Goal: Task Accomplishment & Management: Manage account settings

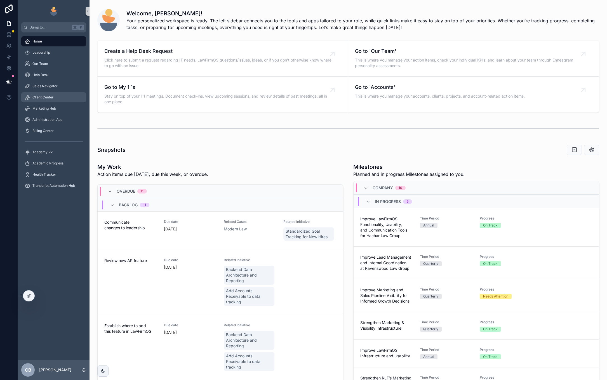
click at [43, 93] on div "Client Center" at bounding box center [54, 97] width 58 height 9
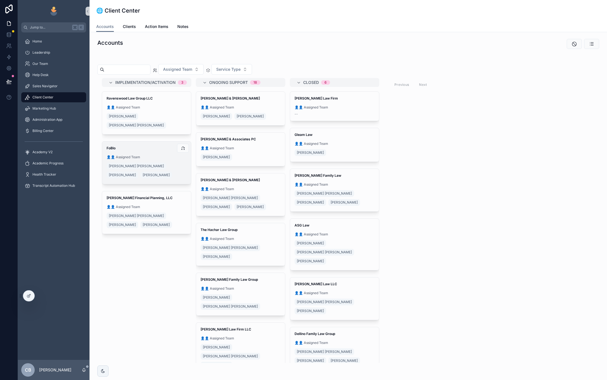
click at [157, 142] on div "FoBlo 👤👤 Assigned Team Fox [PERSON_NAME] [PERSON_NAME]" at bounding box center [146, 162] width 89 height 43
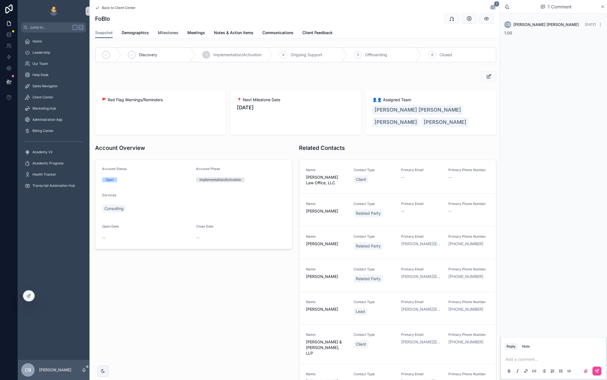
click at [165, 32] on span "Milestones" at bounding box center [168, 33] width 21 height 6
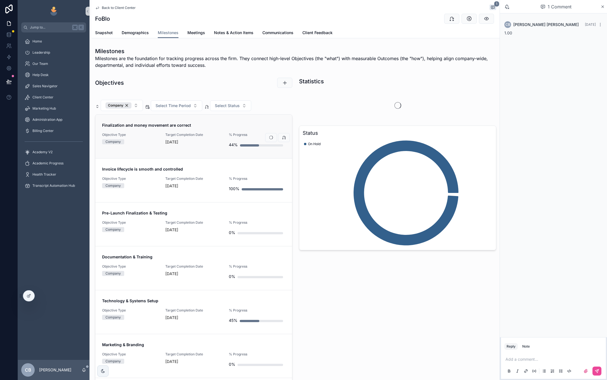
click at [229, 134] on span "% Progress" at bounding box center [257, 135] width 56 height 4
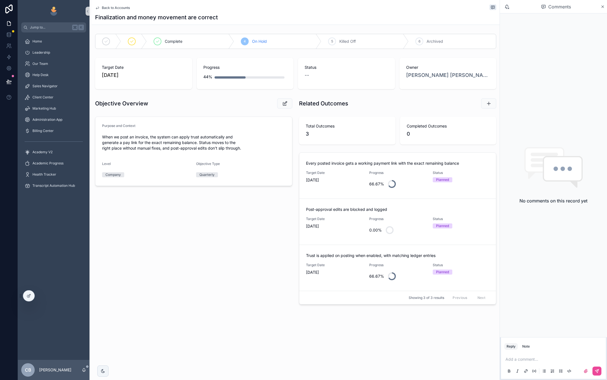
click at [121, 6] on span "Back to Accounts" at bounding box center [116, 8] width 28 height 4
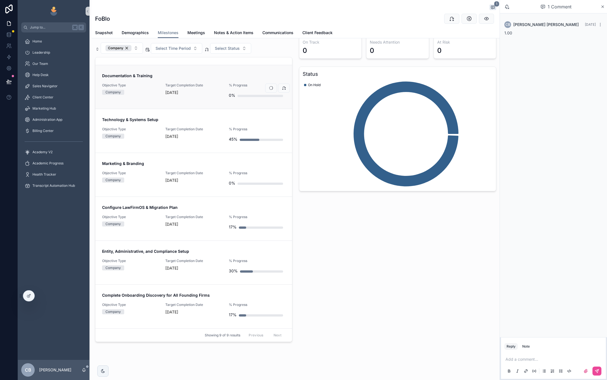
scroll to position [57, 0]
click at [213, 224] on div "[DATE]" at bounding box center [193, 224] width 56 height 6
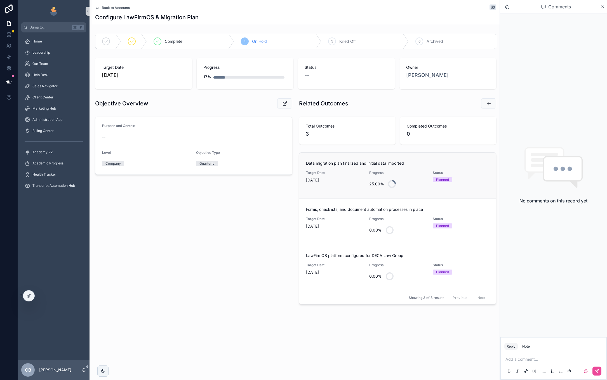
click at [328, 185] on div "Target Date [DATE]" at bounding box center [334, 181] width 56 height 20
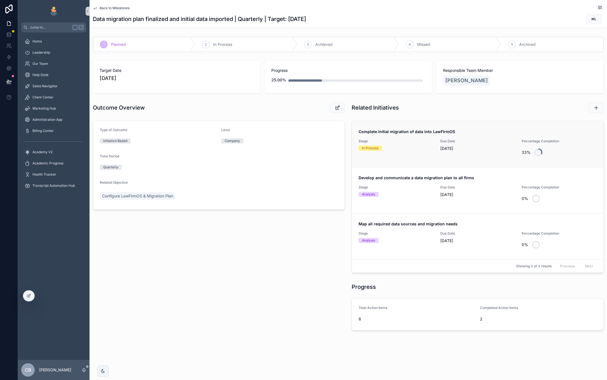
click at [400, 160] on link "Complete initial migration of data into LawFirmOS Stage In Process Due Date [DA…" at bounding box center [477, 144] width 251 height 46
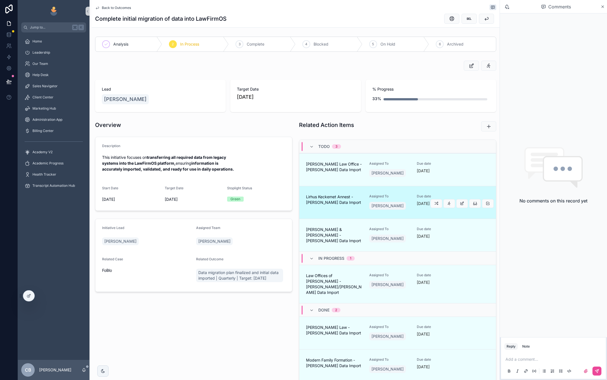
click at [349, 210] on div "Lirhus Keckemet Annest - [PERSON_NAME] Data Import" at bounding box center [334, 202] width 56 height 17
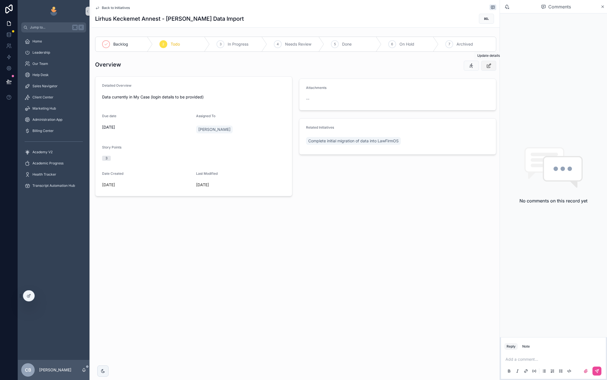
click at [487, 65] on icon "scrollable content" at bounding box center [489, 66] width 6 height 6
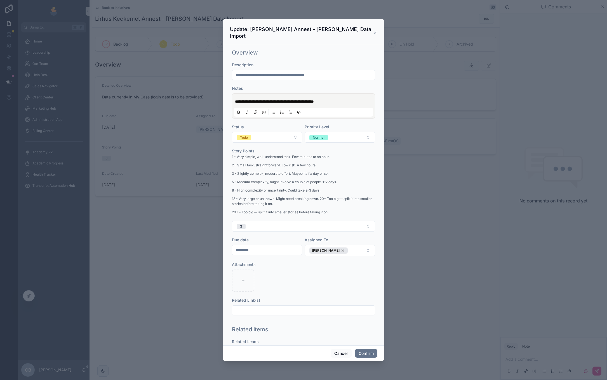
click at [268, 249] on input "*********" at bounding box center [267, 250] width 70 height 8
click at [256, 275] on html "**********" at bounding box center [303, 190] width 607 height 380
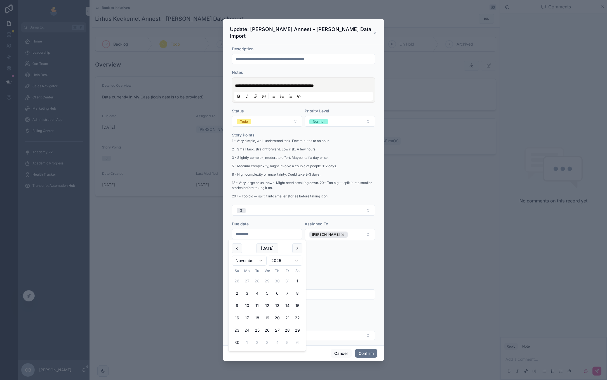
scroll to position [15, 0]
click at [249, 263] on html "**********" at bounding box center [303, 190] width 607 height 380
click at [285, 307] on button "19" at bounding box center [287, 306] width 10 height 10
type input "**********"
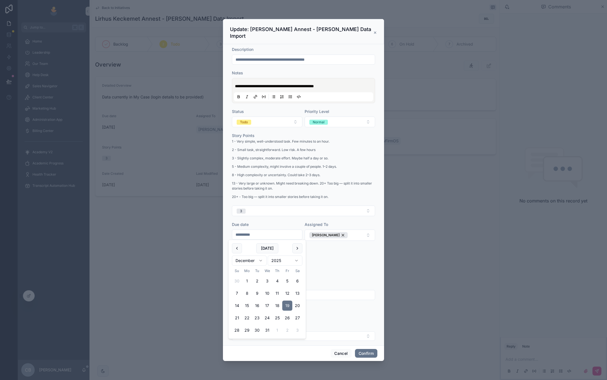
click at [349, 307] on div "**********" at bounding box center [304, 169] width 148 height 277
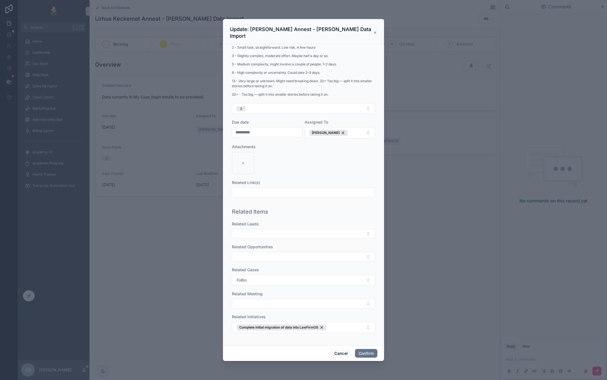
scroll to position [118, 0]
click at [366, 351] on button "Confirm" at bounding box center [366, 353] width 22 height 9
click at [361, 348] on div "Cancel Confirm" at bounding box center [303, 353] width 161 height 16
click at [361, 352] on button "Confirm" at bounding box center [366, 353] width 22 height 9
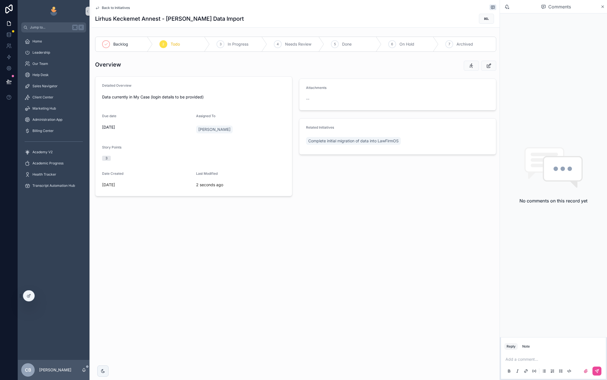
click at [534, 359] on p "scrollable content" at bounding box center [554, 360] width 98 height 6
click at [598, 369] on icon "scrollable content" at bounding box center [596, 370] width 3 height 3
click at [121, 9] on span "Back to Initiatives" at bounding box center [116, 8] width 28 height 4
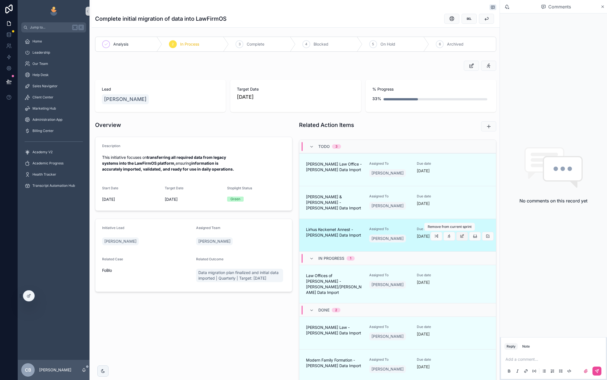
click at [461, 236] on icon "scrollable content" at bounding box center [462, 236] width 4 height 4
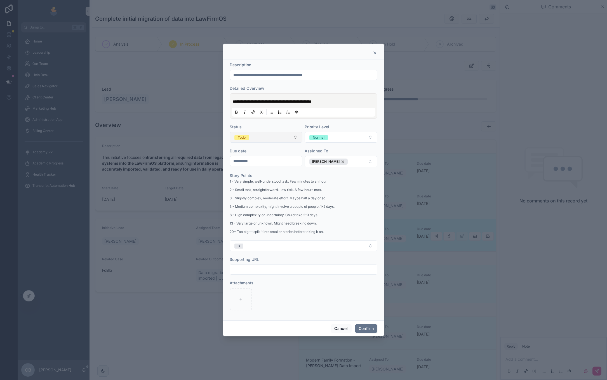
click at [292, 139] on button "Todo" at bounding box center [266, 137] width 73 height 11
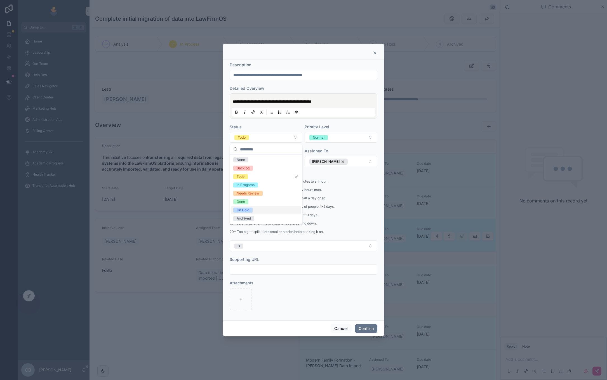
click at [279, 206] on div "On Hold" at bounding box center [266, 210] width 70 height 8
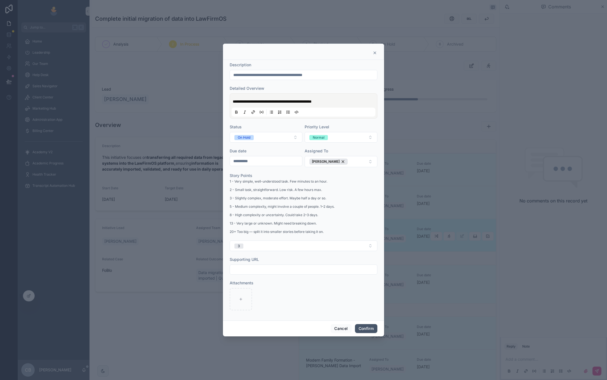
click at [367, 327] on button "Confirm" at bounding box center [366, 328] width 22 height 9
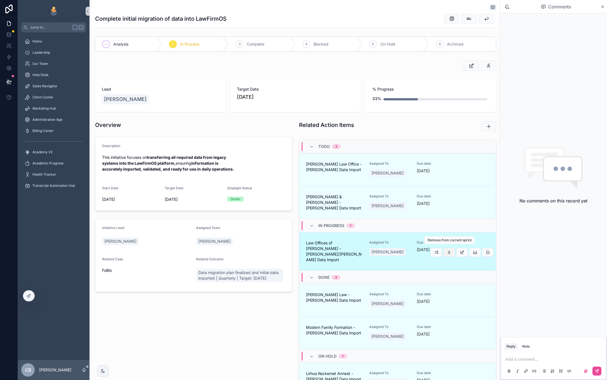
click at [449, 251] on icon "scrollable content" at bounding box center [449, 252] width 4 height 4
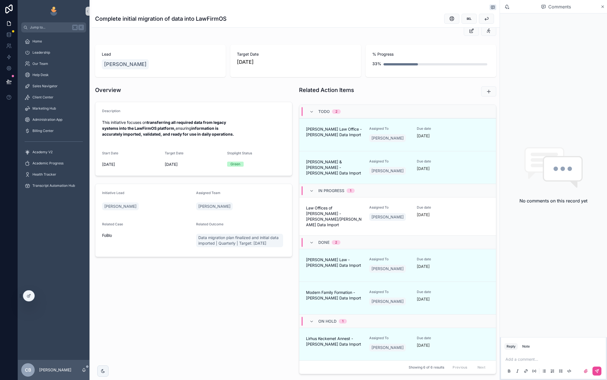
scroll to position [35, 0]
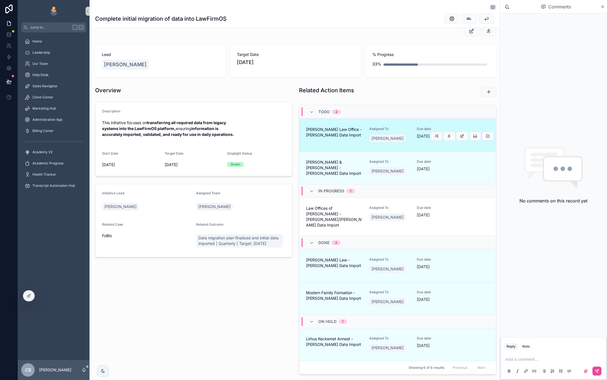
click at [341, 140] on div "[PERSON_NAME] Law Office - [PERSON_NAME] Data Import" at bounding box center [334, 135] width 56 height 17
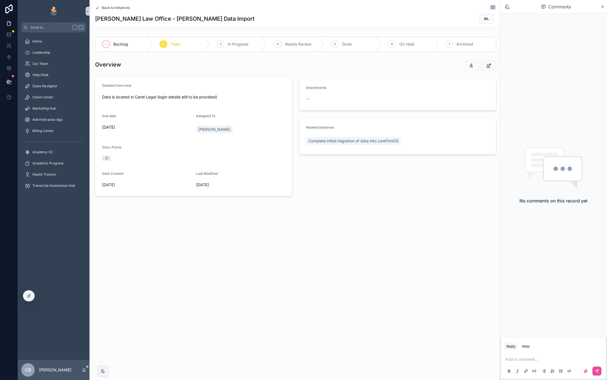
click at [121, 9] on span "Back to Initiatives" at bounding box center [116, 8] width 28 height 4
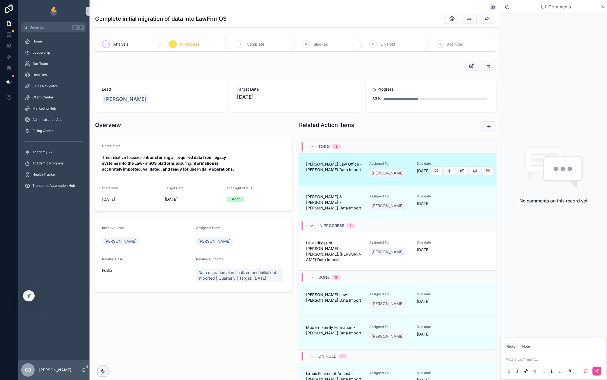
click at [366, 179] on link "[PERSON_NAME] Law Office - [PERSON_NAME] Data Import Assigned To [PERSON_NAME] …" at bounding box center [397, 169] width 197 height 33
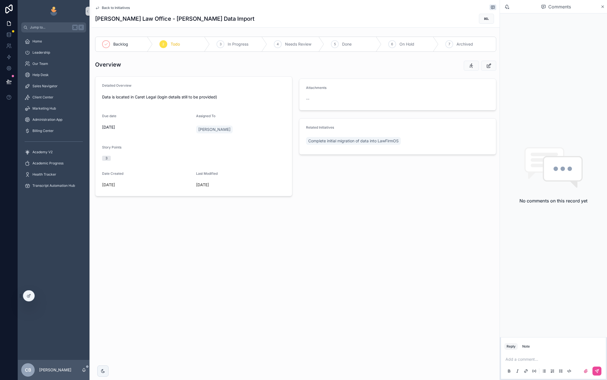
click at [540, 360] on p "scrollable content" at bounding box center [554, 360] width 98 height 6
click at [595, 371] on icon "scrollable content" at bounding box center [597, 371] width 4 height 4
click at [485, 65] on button "scrollable content" at bounding box center [488, 66] width 15 height 10
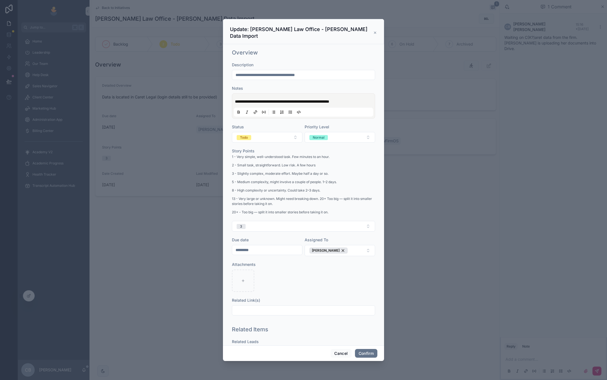
click at [290, 246] on input "*********" at bounding box center [267, 250] width 70 height 8
click at [258, 338] on button "30" at bounding box center [257, 339] width 10 height 10
type input "*********"
click at [336, 298] on div "Related Link(s)" at bounding box center [303, 301] width 143 height 6
click at [266, 133] on button "Todo" at bounding box center [267, 137] width 70 height 11
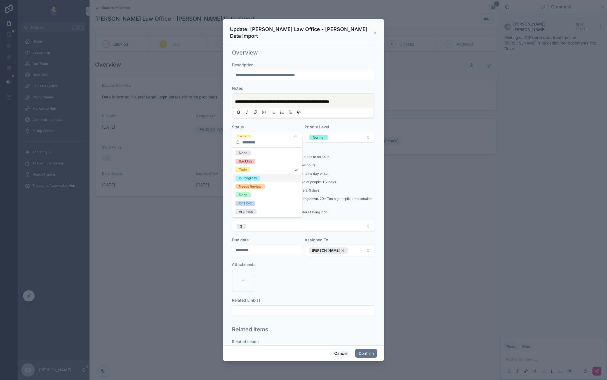
click at [270, 180] on div "In Progress" at bounding box center [267, 178] width 68 height 8
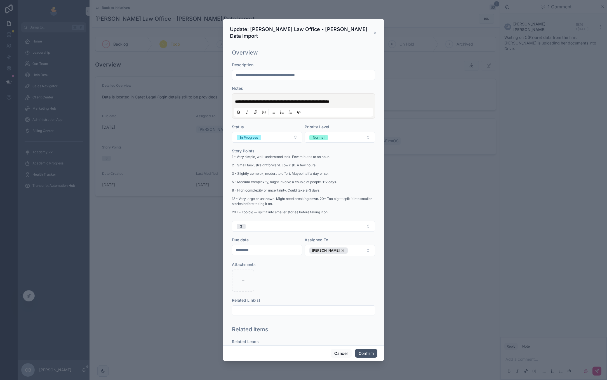
click at [369, 356] on button "Confirm" at bounding box center [366, 353] width 22 height 9
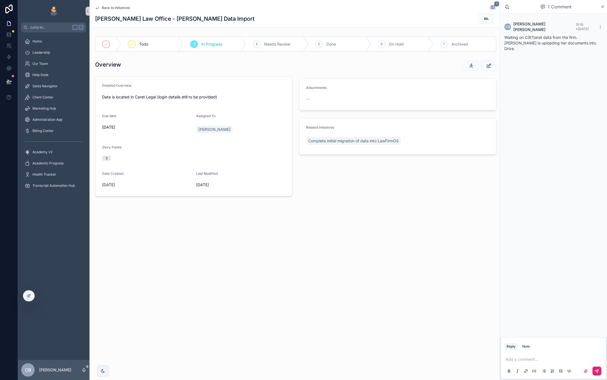
click at [121, 9] on span "Back to Initiatives" at bounding box center [116, 8] width 28 height 4
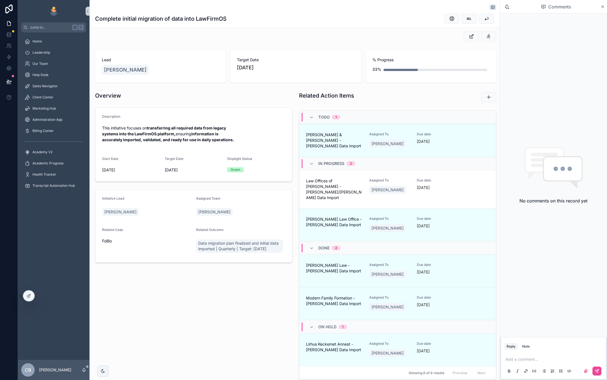
scroll to position [25, 0]
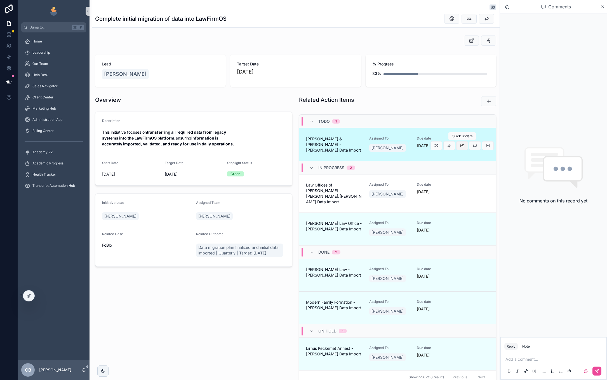
click at [462, 147] on icon "scrollable content" at bounding box center [462, 145] width 4 height 4
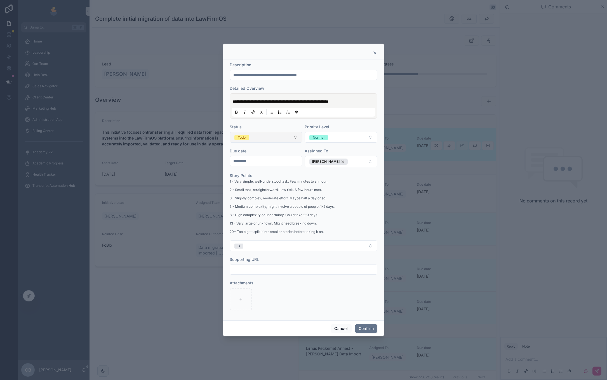
click at [275, 141] on button "Todo" at bounding box center [266, 137] width 73 height 11
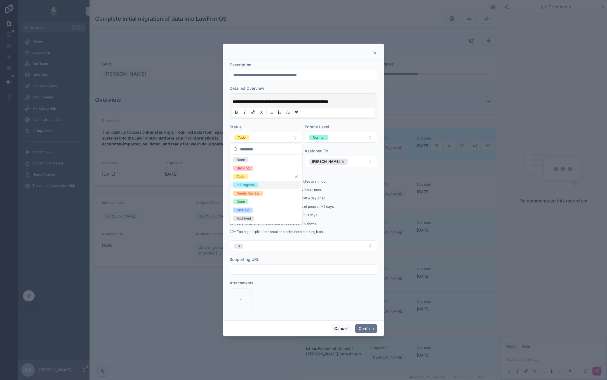
click at [259, 185] on div "In Progress" at bounding box center [266, 185] width 70 height 8
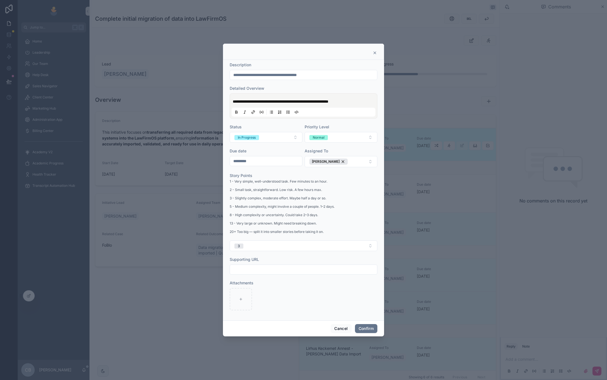
click at [276, 162] on input "*********" at bounding box center [266, 161] width 72 height 8
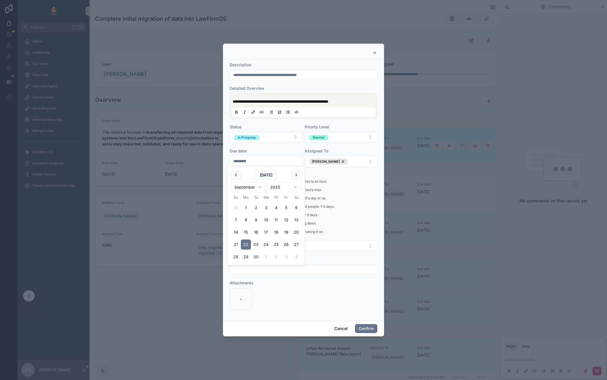
click at [254, 257] on button "30" at bounding box center [256, 257] width 10 height 10
type input "*********"
click at [362, 325] on button "Confirm" at bounding box center [366, 328] width 22 height 9
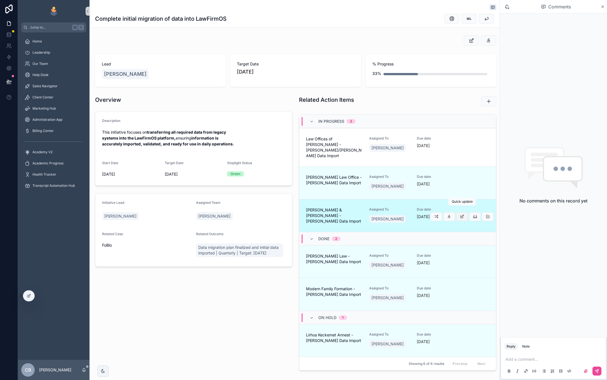
click at [462, 214] on icon "scrollable content" at bounding box center [462, 216] width 4 height 4
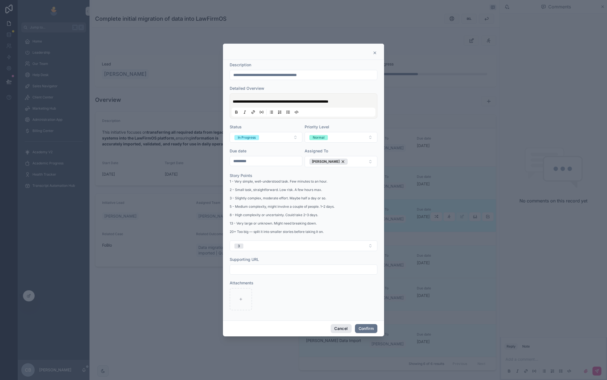
click at [342, 328] on button "Cancel" at bounding box center [341, 328] width 21 height 9
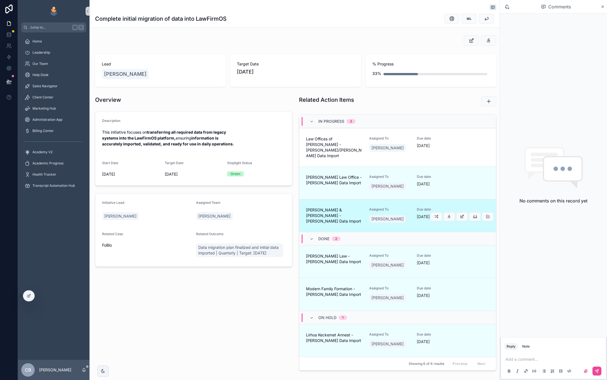
click at [399, 199] on link "[PERSON_NAME] & [PERSON_NAME] - [PERSON_NAME] Data Import Assigned To [PERSON_N…" at bounding box center [397, 215] width 197 height 33
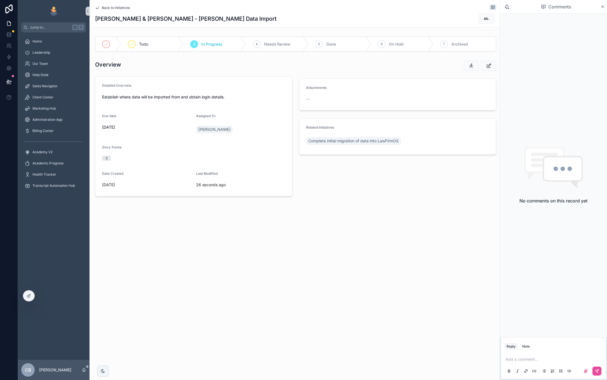
click at [530, 355] on div "Add a comment..." at bounding box center [553, 364] width 98 height 23
click at [527, 360] on p "scrollable content" at bounding box center [554, 360] width 98 height 6
click at [597, 372] on icon "scrollable content" at bounding box center [597, 371] width 4 height 4
click at [117, 8] on span "Back to Initiatives" at bounding box center [116, 8] width 28 height 4
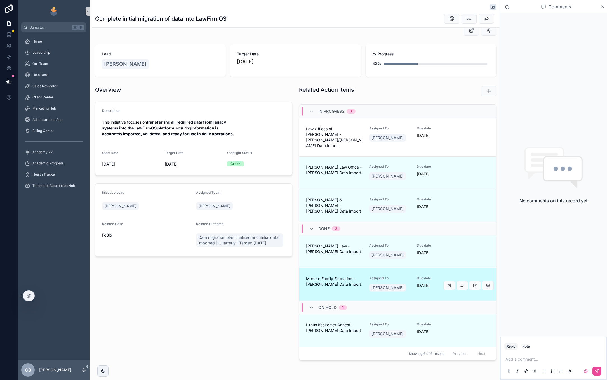
scroll to position [46, 0]
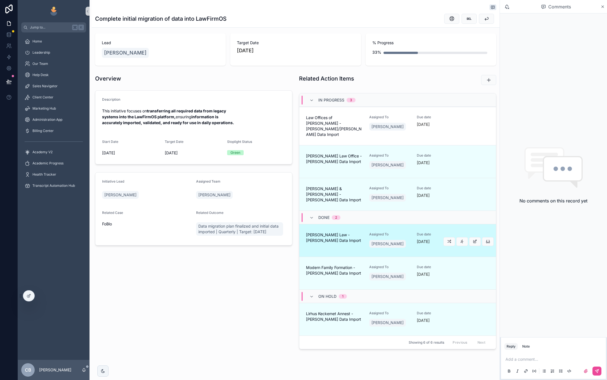
click at [407, 239] on div "[PERSON_NAME]" at bounding box center [389, 244] width 41 height 10
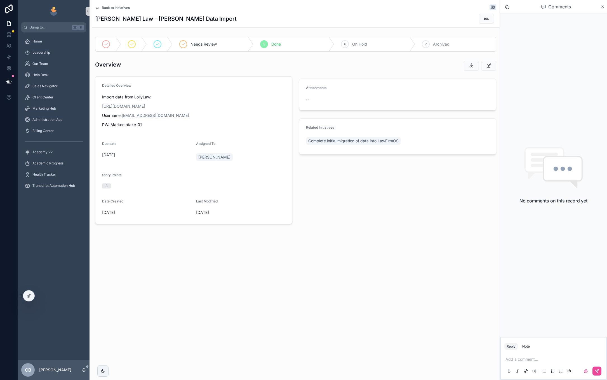
click at [551, 358] on p "scrollable content" at bounding box center [554, 360] width 98 height 6
click at [597, 372] on icon "scrollable content" at bounding box center [597, 371] width 4 height 4
click at [111, 8] on span "Back to Initiatives" at bounding box center [116, 8] width 28 height 4
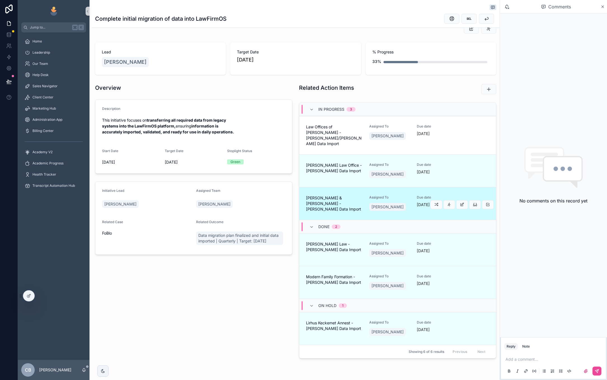
scroll to position [39, 0]
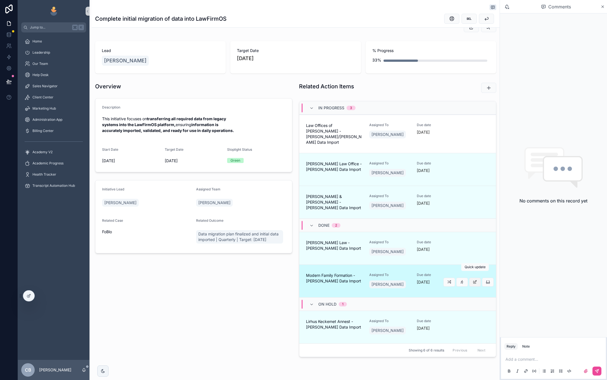
click at [474, 280] on icon "scrollable content" at bounding box center [475, 282] width 4 height 4
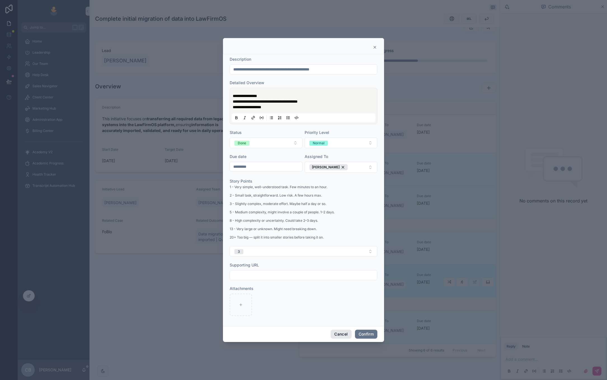
click at [339, 335] on button "Cancel" at bounding box center [341, 334] width 21 height 9
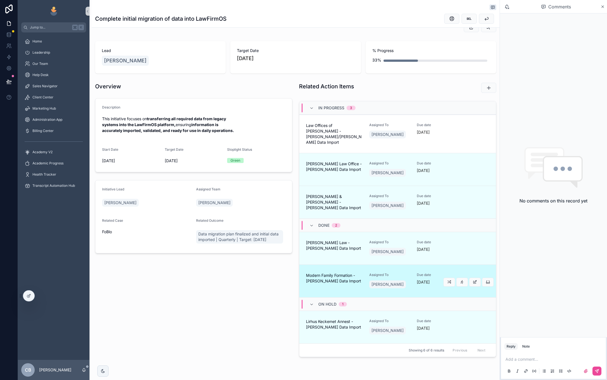
click at [365, 273] on div "Modern Family Formation - [PERSON_NAME] Data Import Assigned To [PERSON_NAME] D…" at bounding box center [397, 281] width 183 height 17
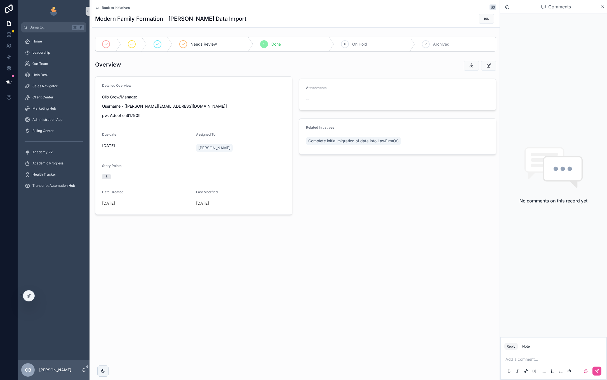
click at [560, 359] on p "scrollable content" at bounding box center [554, 360] width 98 height 6
click at [595, 372] on icon "scrollable content" at bounding box center [597, 371] width 4 height 4
click at [116, 6] on span "Back to Initiatives" at bounding box center [116, 8] width 28 height 4
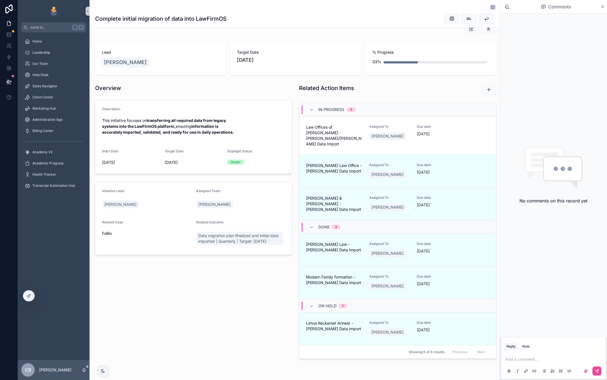
scroll to position [41, 0]
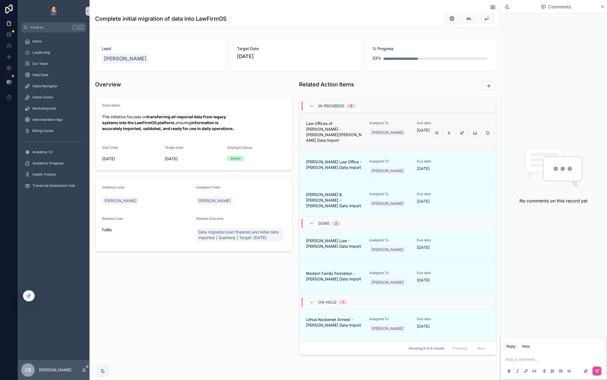
click at [410, 145] on link "Law Offices of [PERSON_NAME] - [PERSON_NAME]/[PERSON_NAME] Data Import Assigned…" at bounding box center [397, 132] width 197 height 38
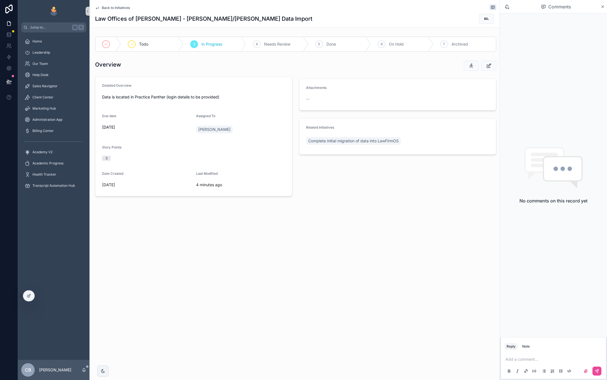
click at [523, 359] on p "scrollable content" at bounding box center [554, 360] width 98 height 6
click at [600, 371] on button "scrollable content" at bounding box center [596, 371] width 9 height 9
click at [124, 8] on span "Back to Initiatives" at bounding box center [116, 8] width 28 height 4
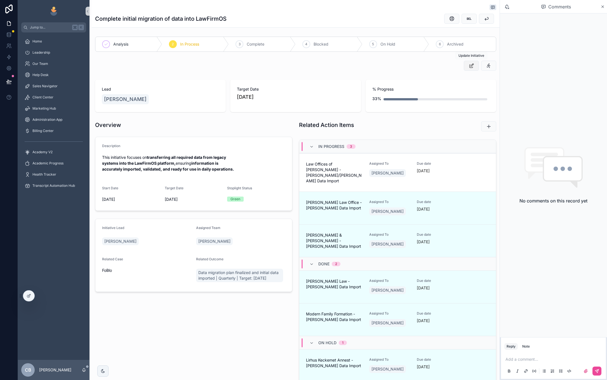
click at [470, 63] on icon "scrollable content" at bounding box center [471, 66] width 6 height 6
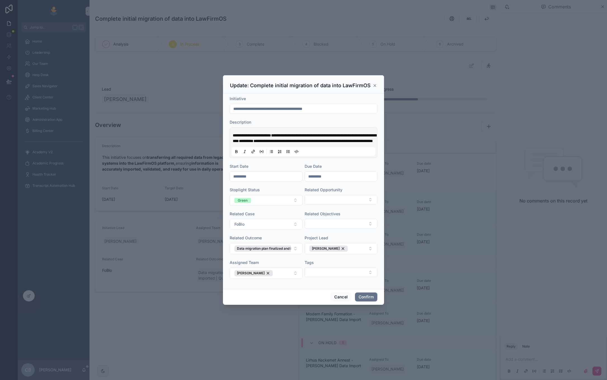
click at [276, 180] on input "*********" at bounding box center [266, 177] width 72 height 8
click at [324, 178] on input "*********" at bounding box center [341, 177] width 72 height 8
click at [341, 192] on button "[DATE]" at bounding box center [341, 193] width 22 height 10
click at [331, 270] on button "30" at bounding box center [331, 275] width 10 height 10
type input "*********"
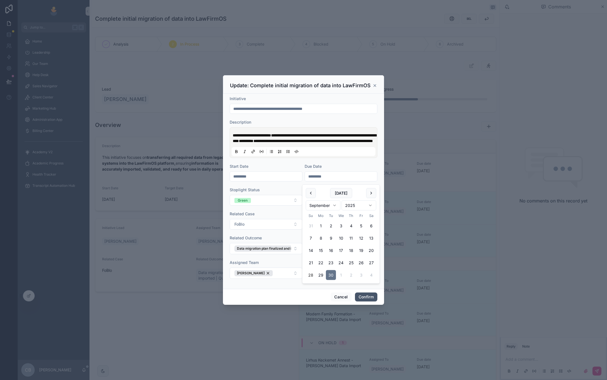
click at [361, 298] on button "Confirm" at bounding box center [366, 296] width 22 height 9
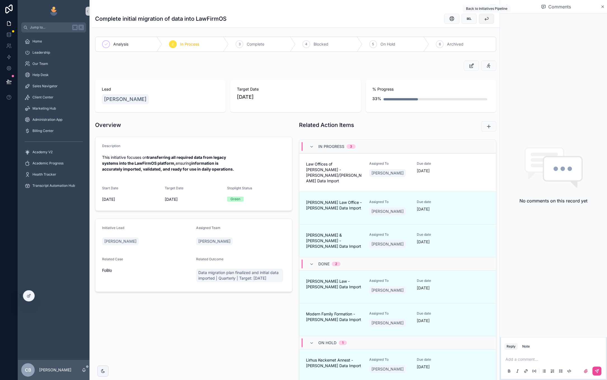
click at [487, 18] on icon "scrollable content" at bounding box center [486, 19] width 6 height 6
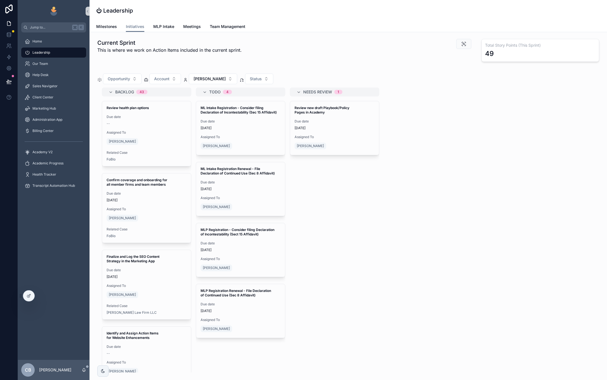
scroll to position [0, 459]
click at [169, 81] on span "Account" at bounding box center [161, 79] width 15 height 6
click at [159, 124] on div "FoBlo" at bounding box center [165, 121] width 67 height 9
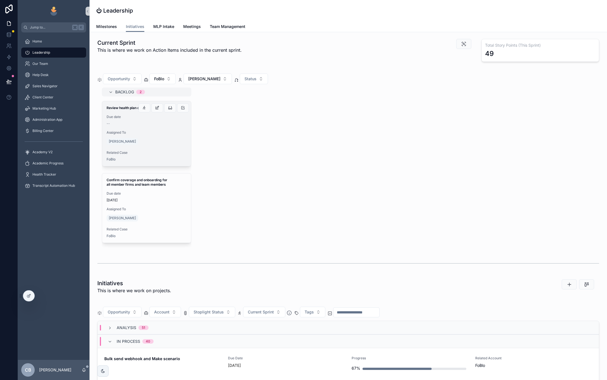
click at [158, 147] on div "Review health plan options Due date -- Assigned To [PERSON_NAME] Related Case F…" at bounding box center [146, 133] width 89 height 65
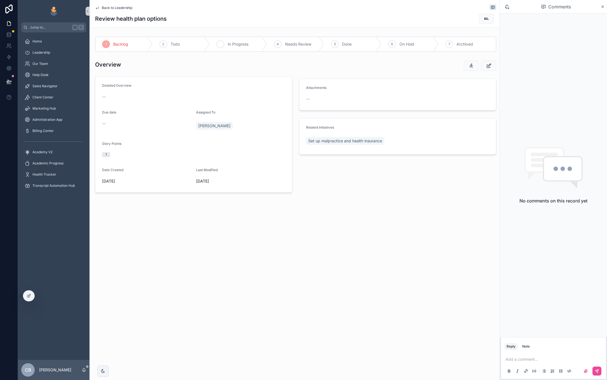
click at [239, 41] on div "3 In Progress" at bounding box center [238, 44] width 57 height 15
click at [485, 65] on button "scrollable content" at bounding box center [488, 66] width 15 height 10
